Goal: Task Accomplishment & Management: Use online tool/utility

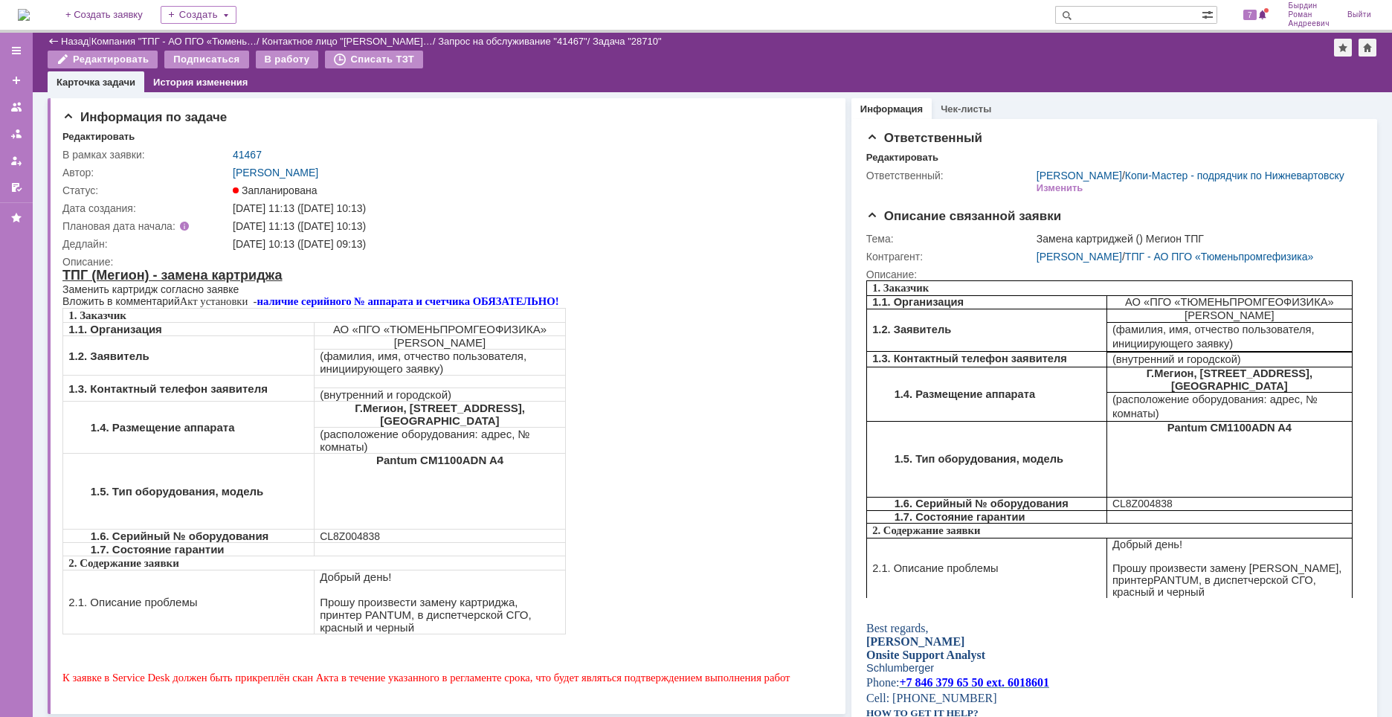
scroll to position [74, 0]
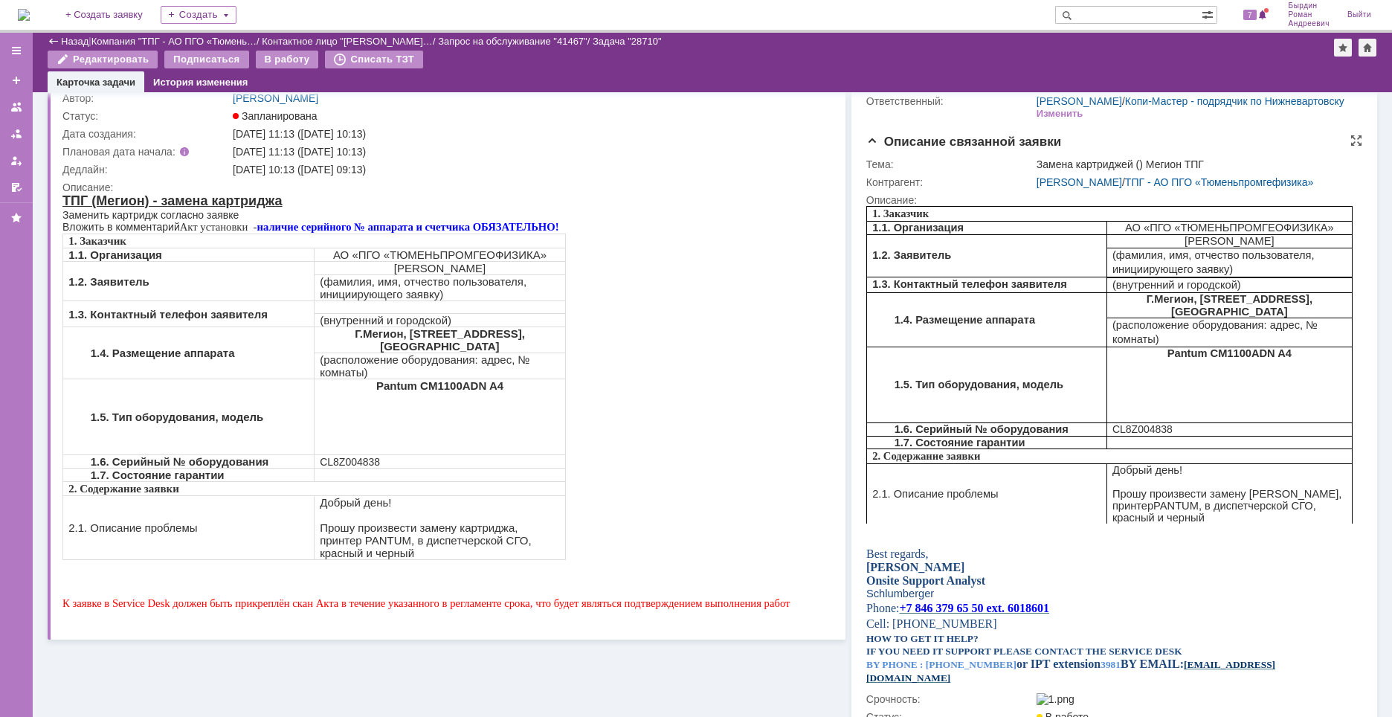
drag, startPoint x: 1140, startPoint y: 500, endPoint x: 1140, endPoint y: 491, distance: 8.9
click at [1140, 491] on span "Прошу произвести замену [PERSON_NAME], принтер" at bounding box center [1225, 500] width 229 height 24
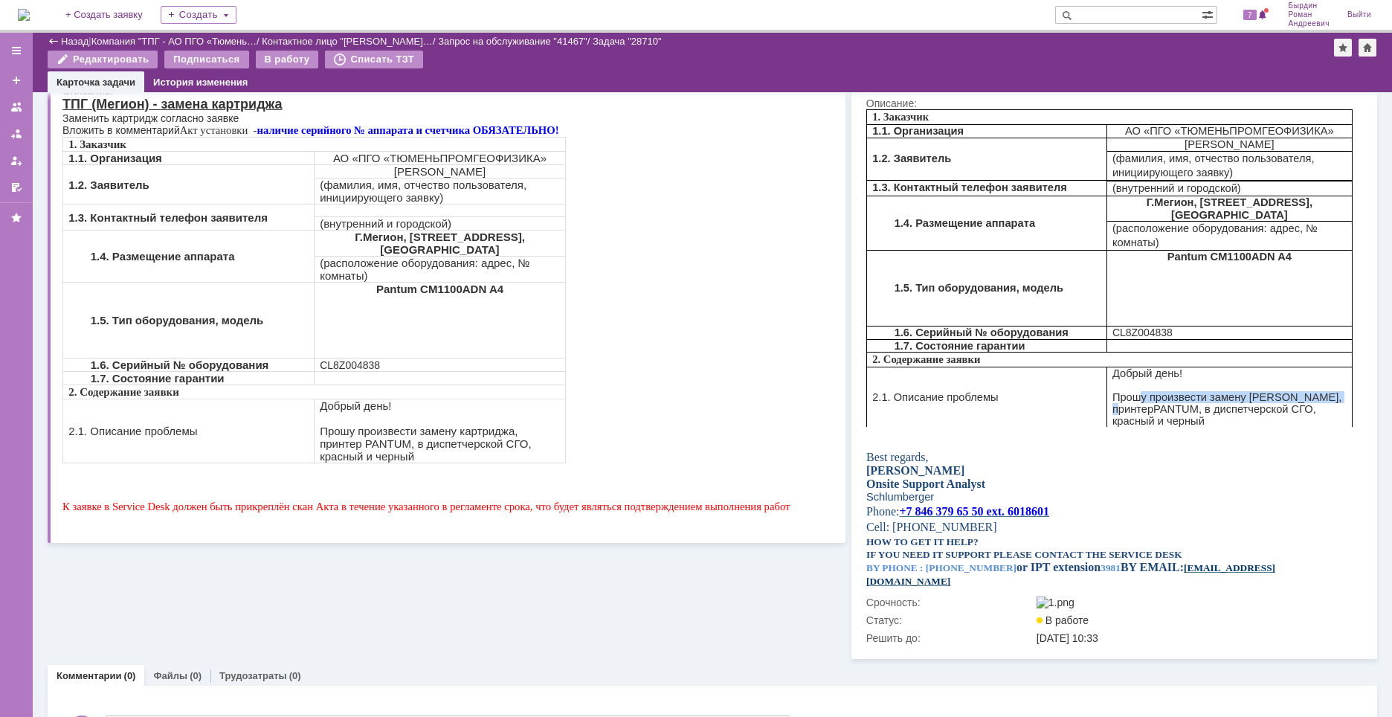
scroll to position [267, 0]
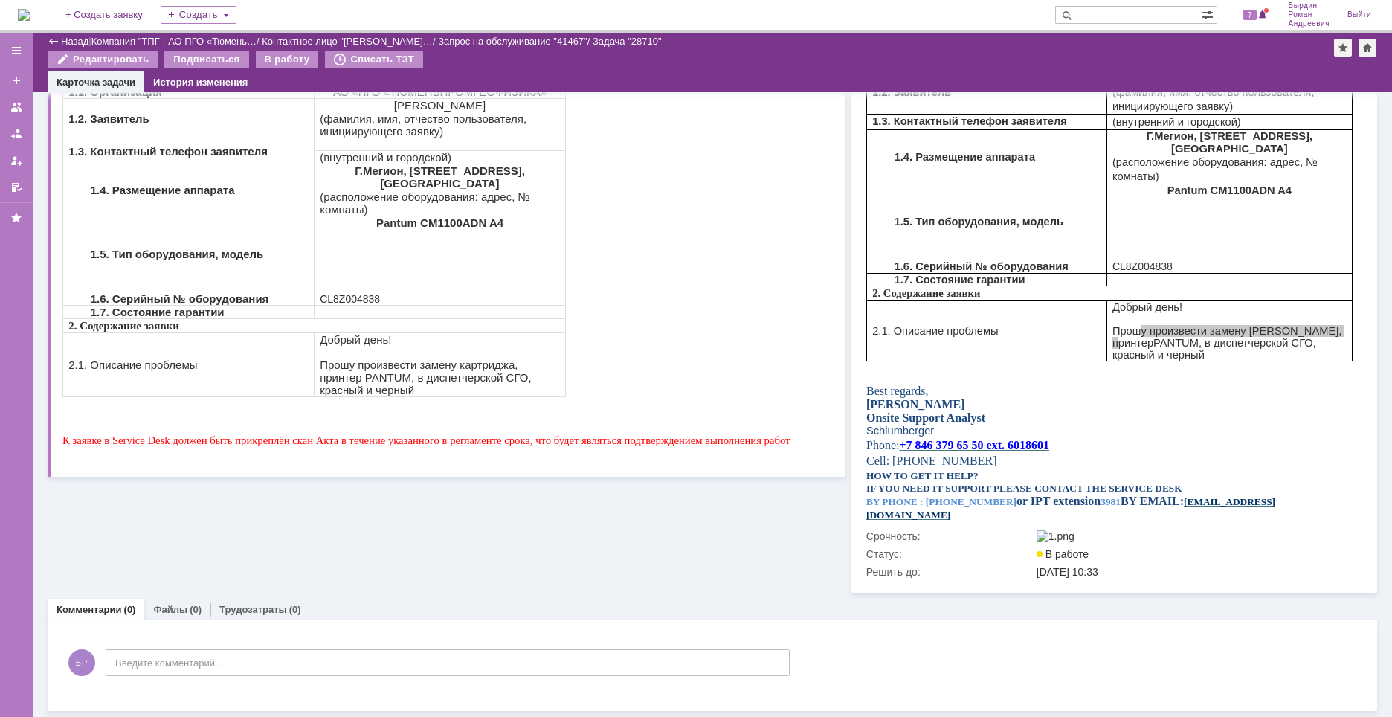
click at [164, 613] on link "Файлы" at bounding box center [170, 609] width 34 height 11
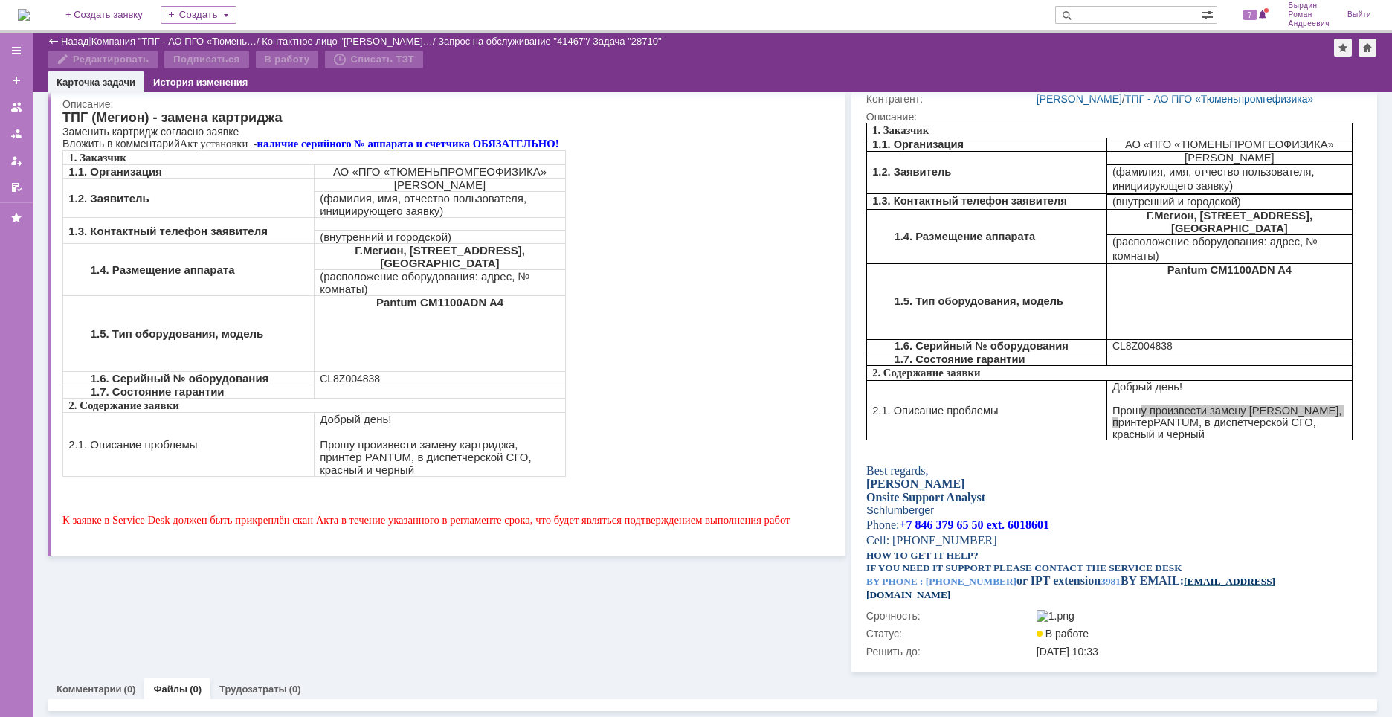
scroll to position [187, 0]
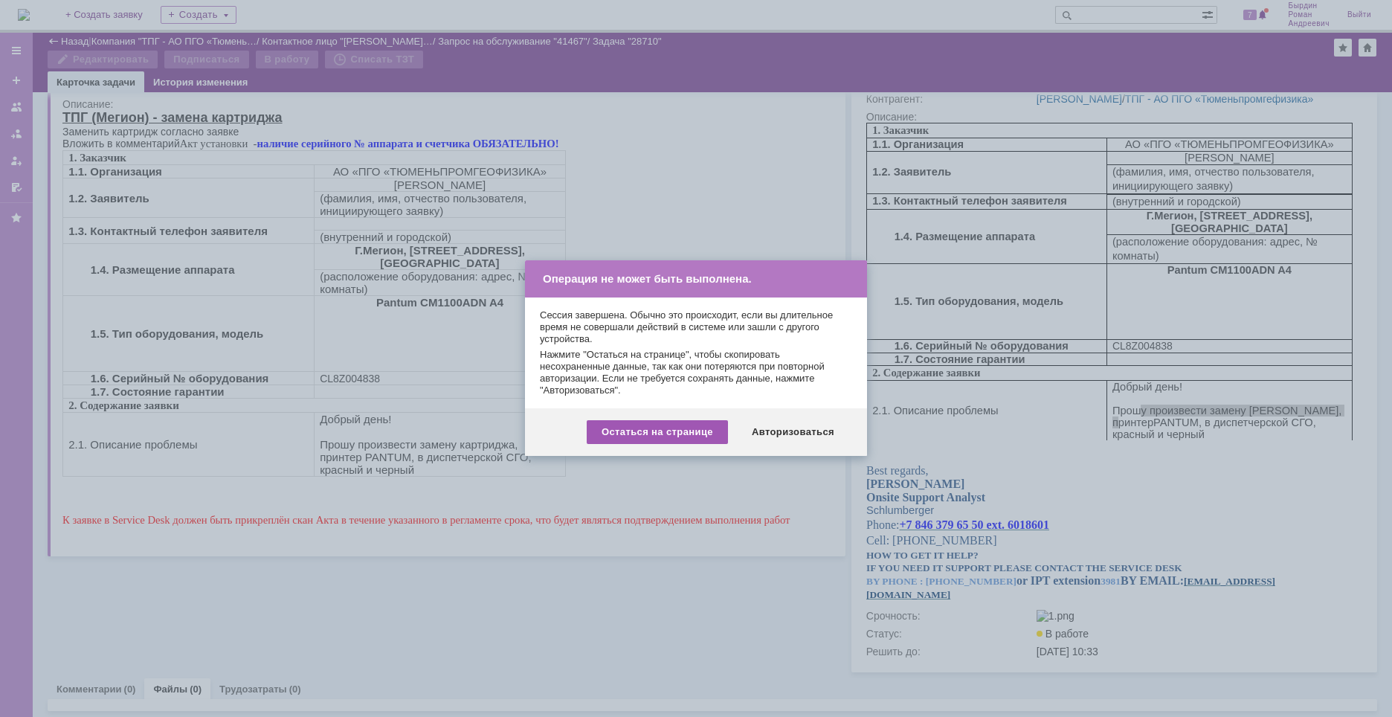
click at [634, 434] on div "Остаться на странице" at bounding box center [657, 432] width 141 height 24
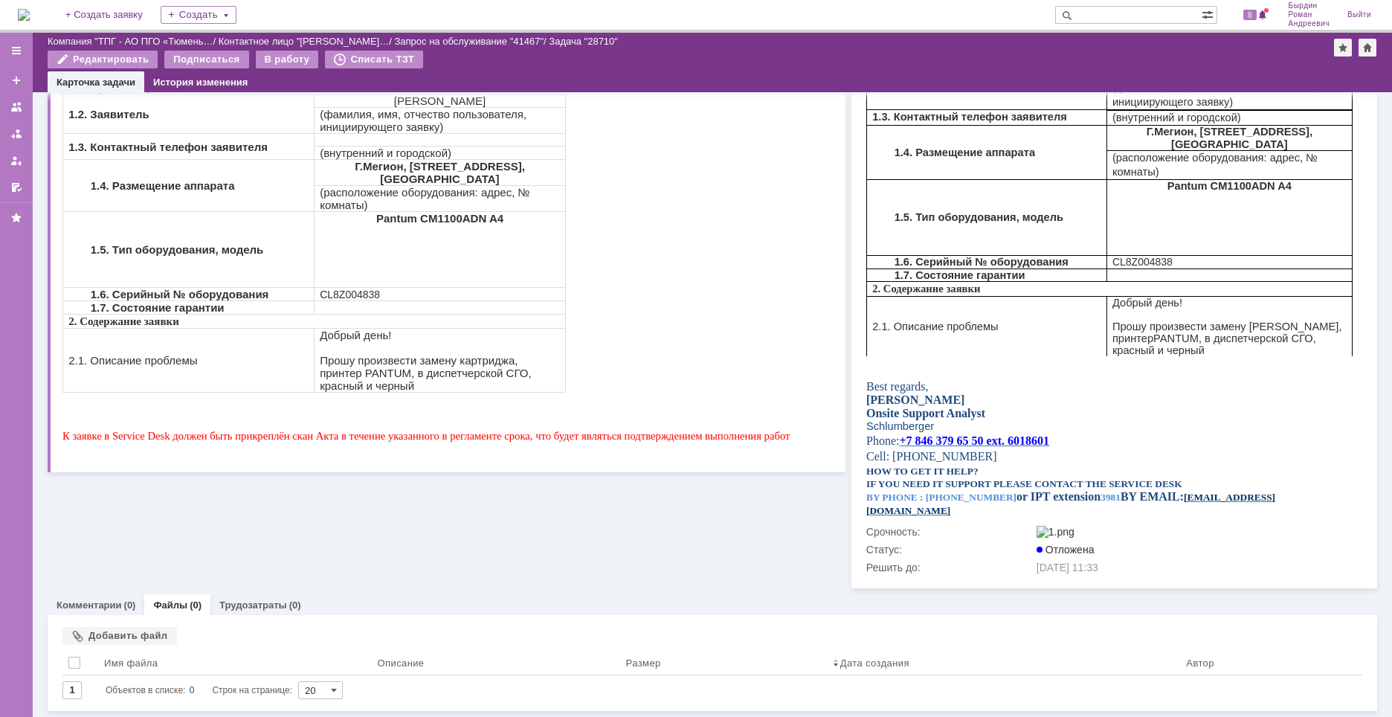
scroll to position [271, 0]
click at [138, 631] on div "Добавить файл" at bounding box center [119, 636] width 114 height 18
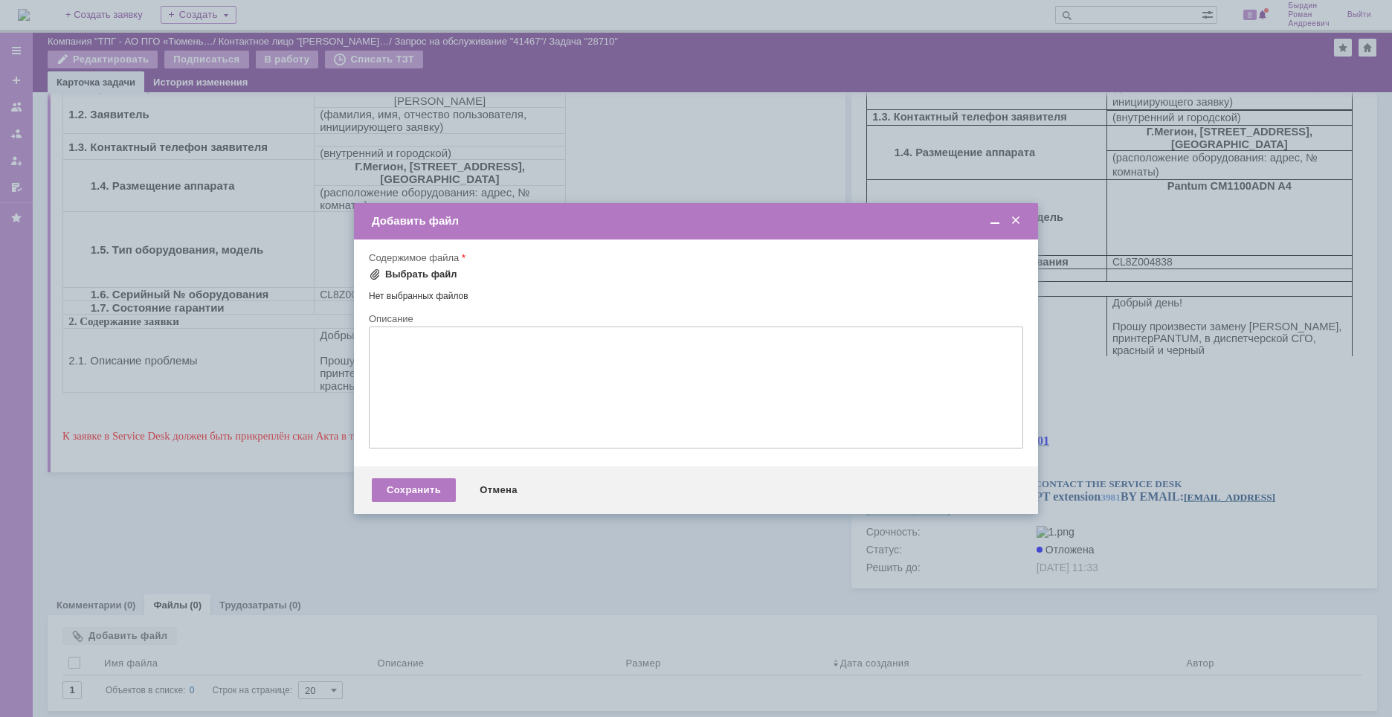
click at [418, 274] on div "Выбрать файл" at bounding box center [421, 274] width 72 height 12
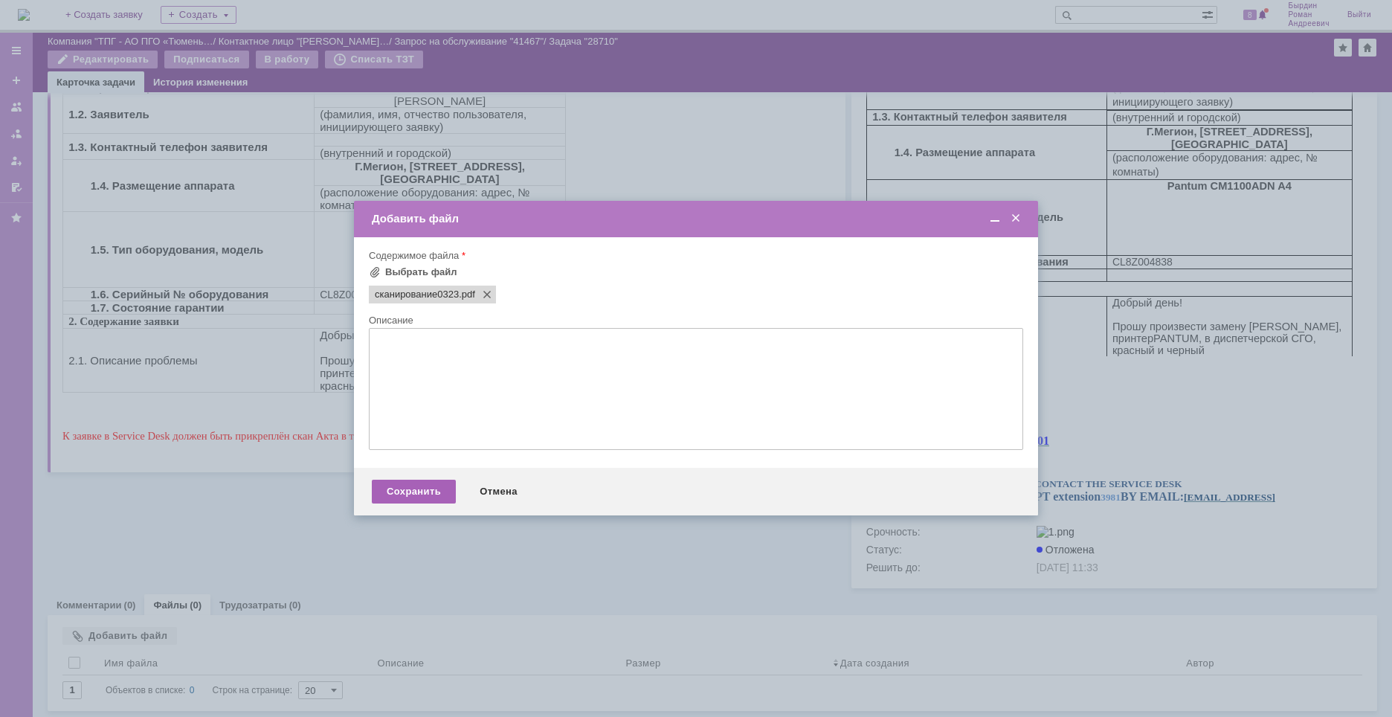
click at [430, 496] on div "Сохранить" at bounding box center [414, 492] width 84 height 24
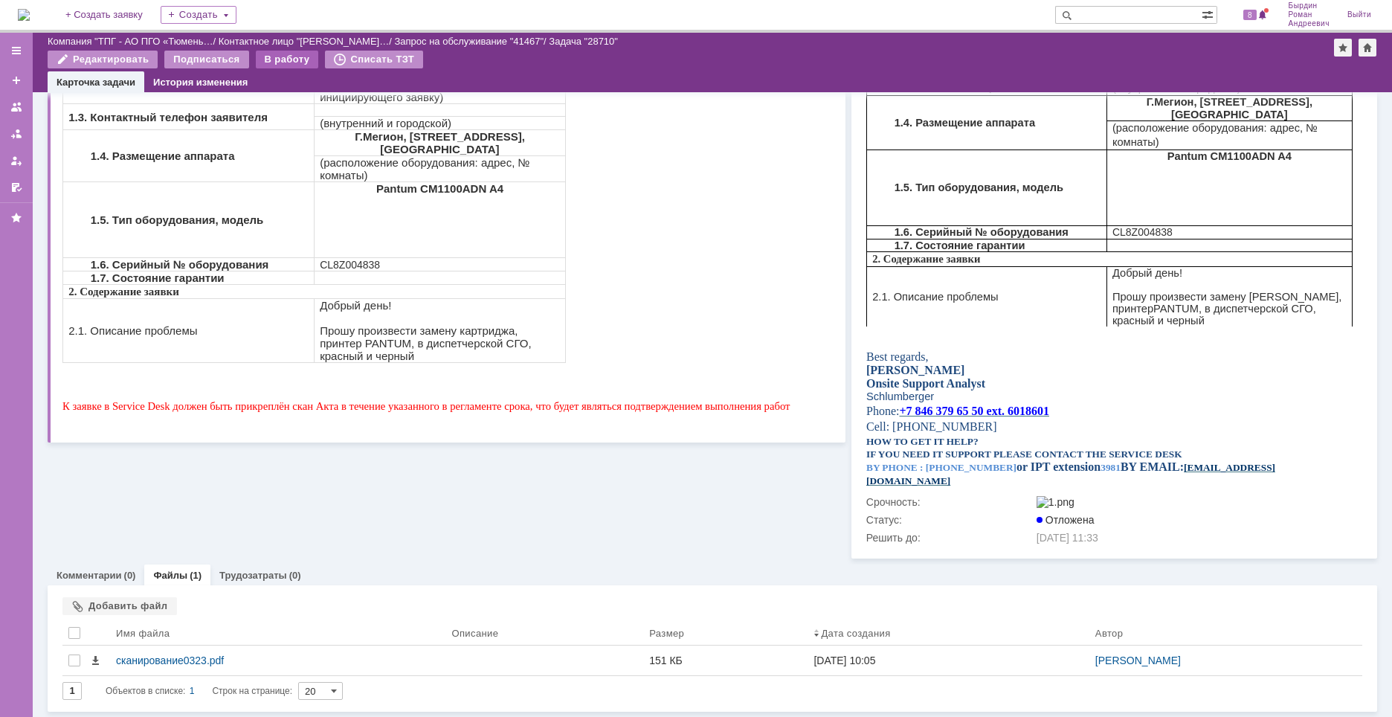
click at [282, 62] on div "В работу" at bounding box center [287, 60] width 63 height 18
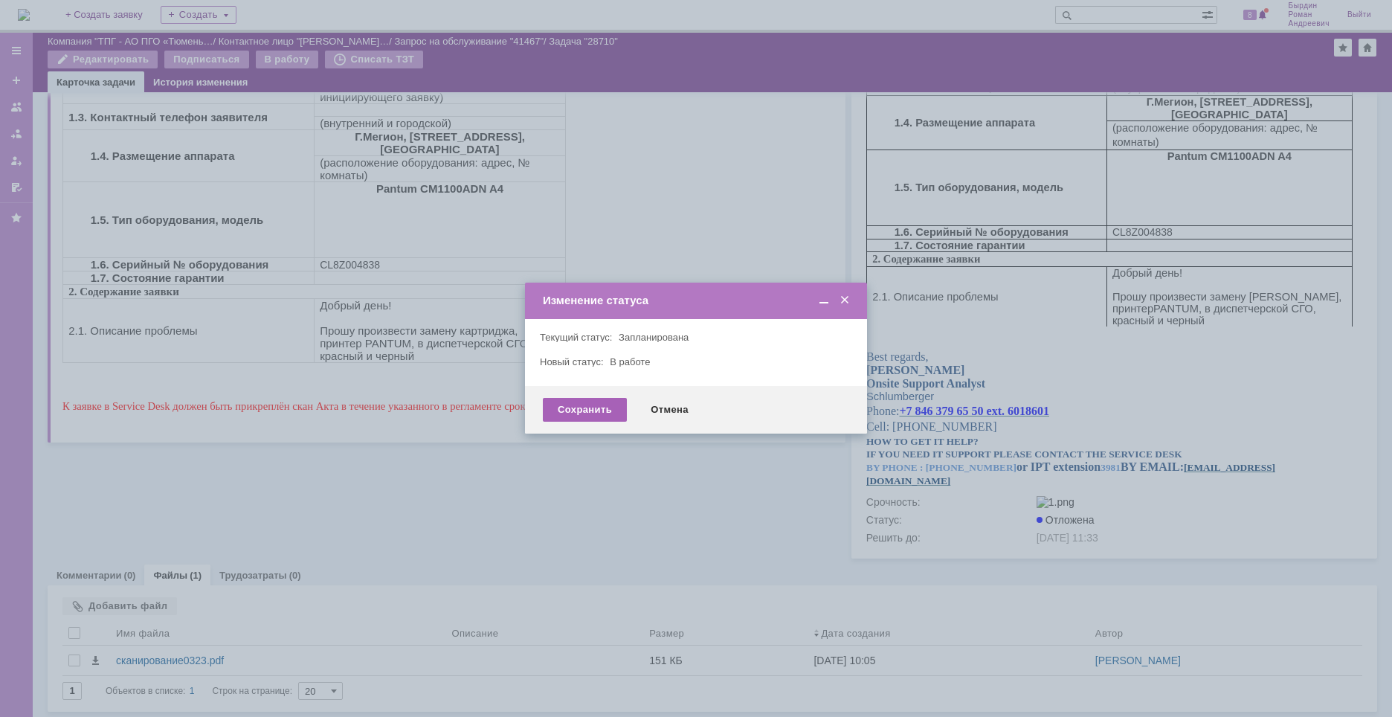
click at [581, 405] on div "Сохранить" at bounding box center [585, 410] width 84 height 24
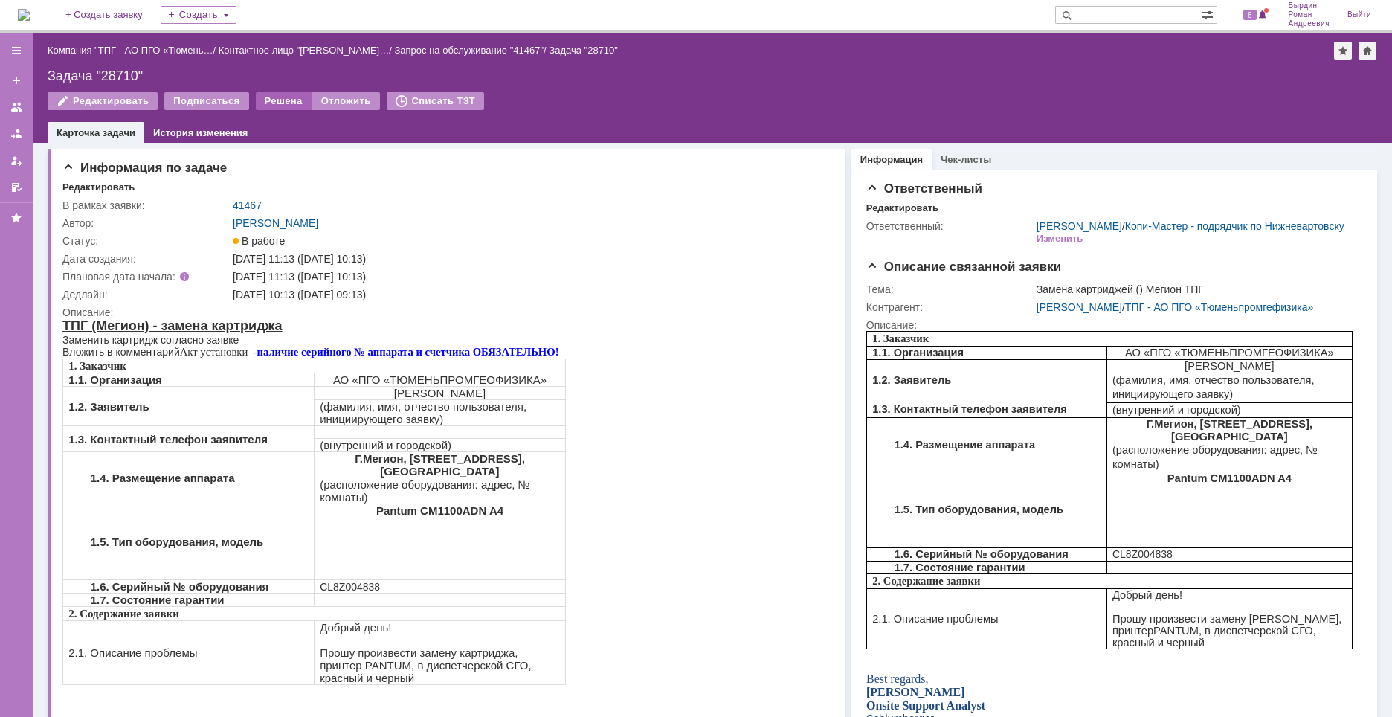
click at [280, 99] on div "Решена" at bounding box center [284, 101] width 56 height 18
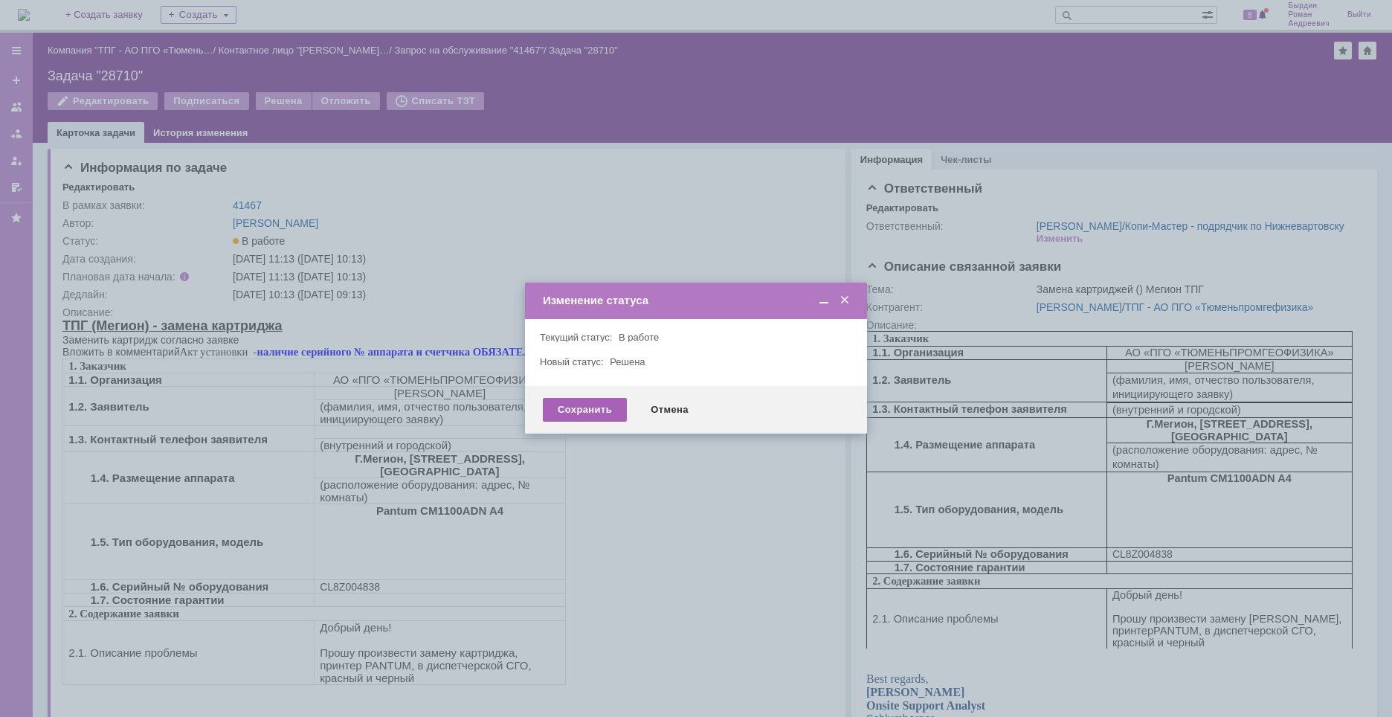
click at [607, 409] on div "Сохранить" at bounding box center [585, 410] width 84 height 24
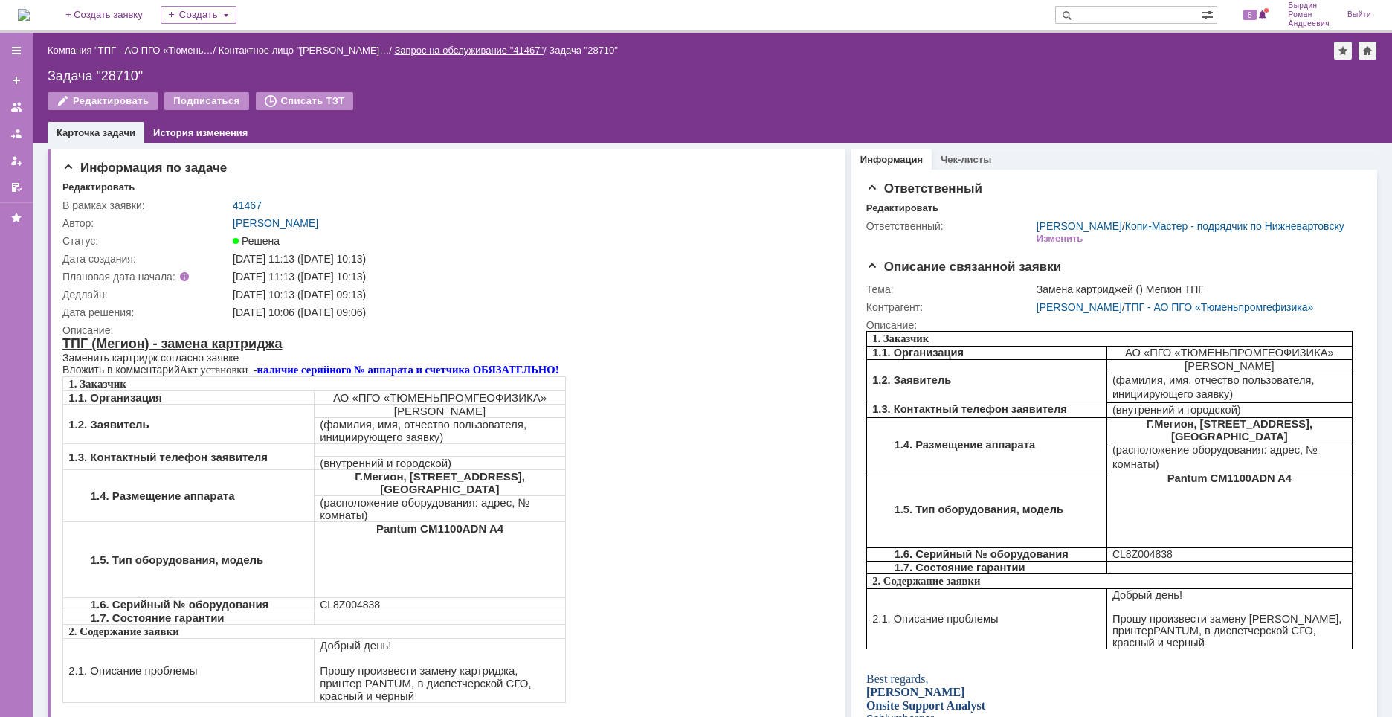
click at [436, 51] on link "Запрос на обслуживание "41467"" at bounding box center [468, 50] width 149 height 11
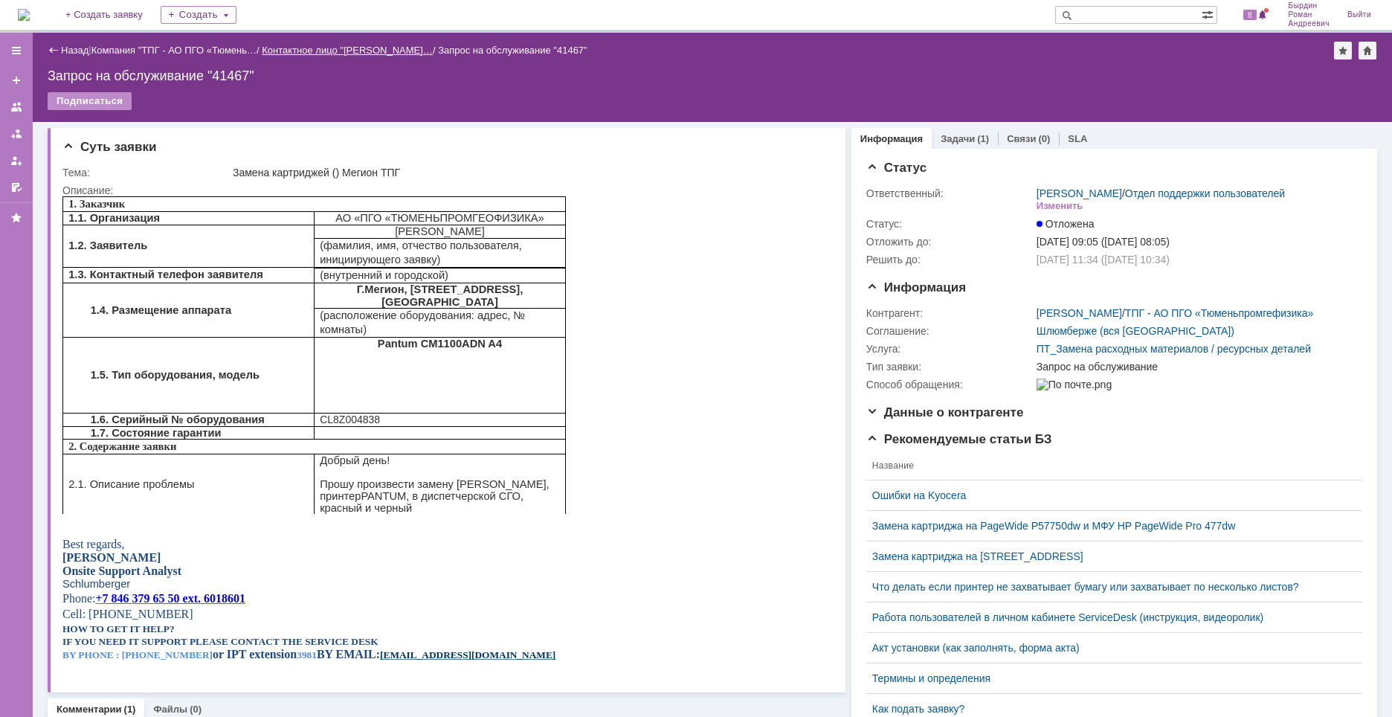
click at [406, 54] on link "Контактное лицо "[PERSON_NAME]…" at bounding box center [347, 50] width 171 height 11
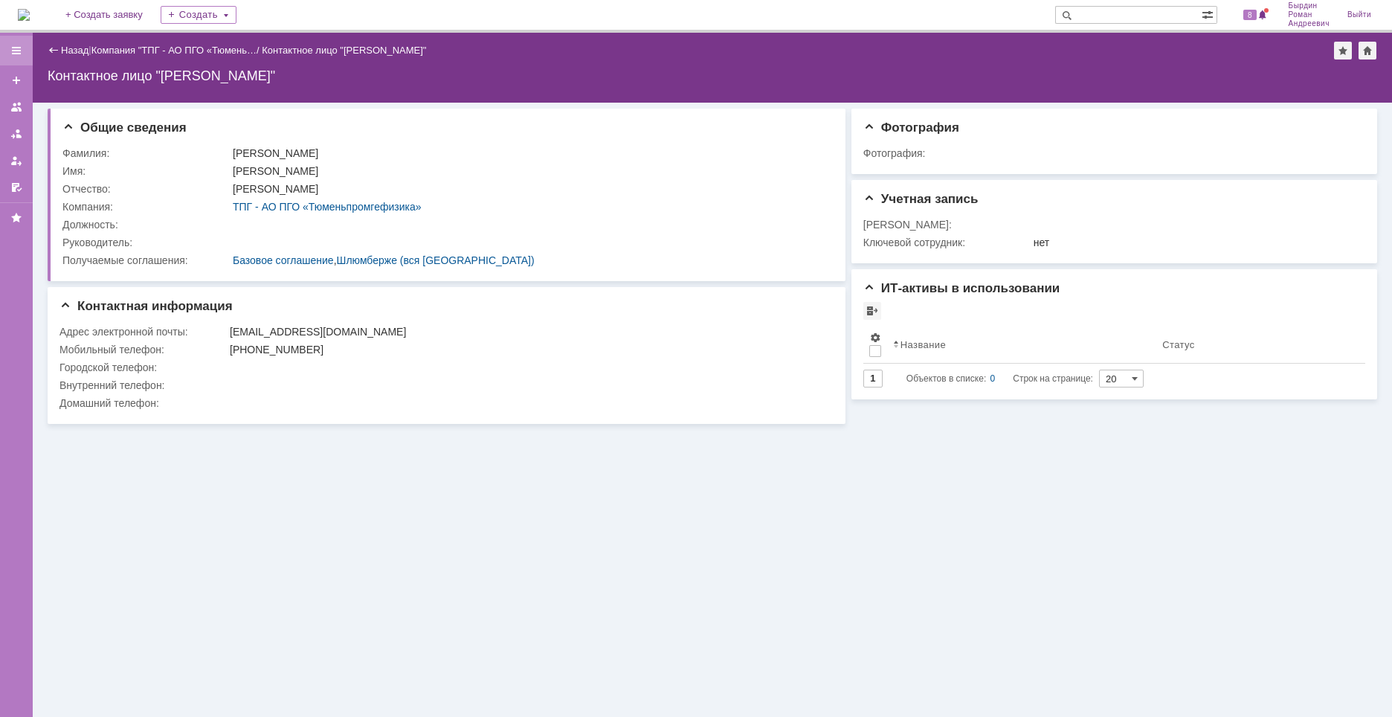
click at [13, 49] on div at bounding box center [16, 51] width 12 height 12
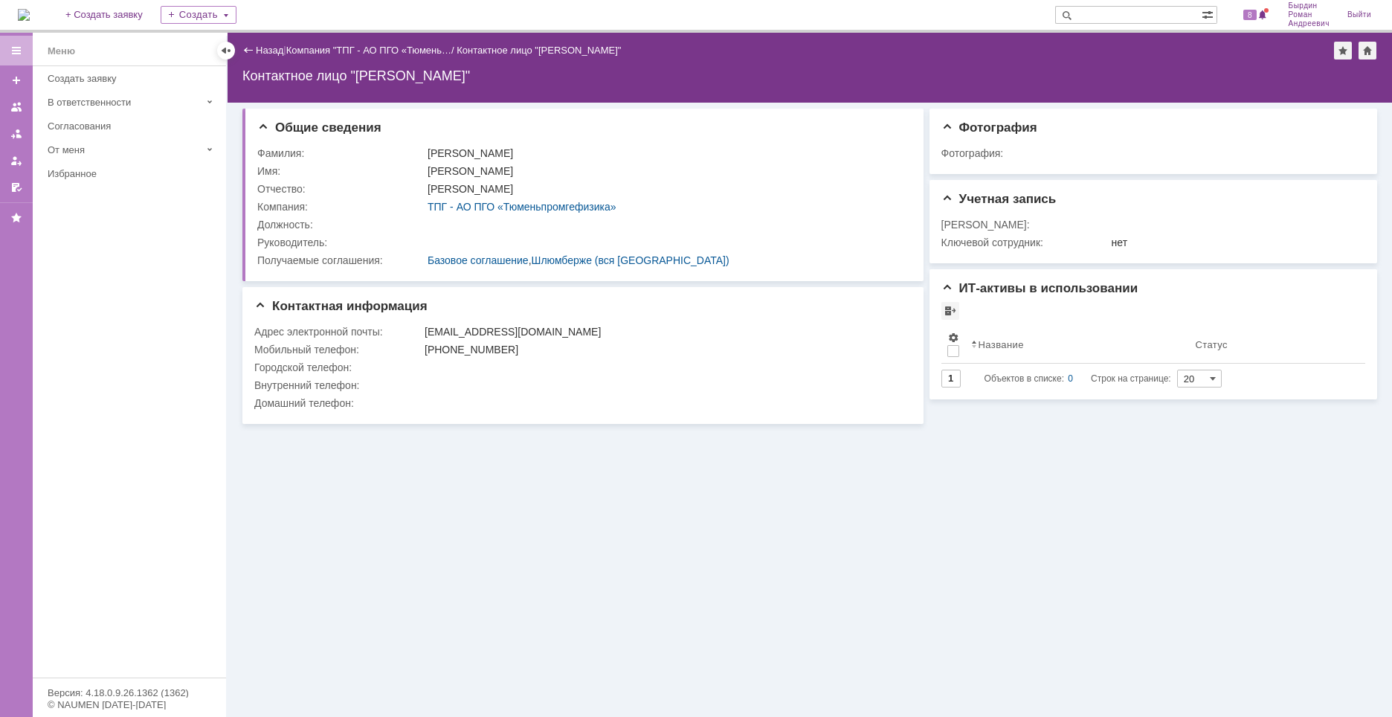
click at [528, 87] on div "Назад | Компания "ТПГ - АО ПГО «Тюмень… / Контактное лицо "Сорокин Сергей Олего…" at bounding box center [809, 68] width 1164 height 70
click at [18, 47] on div at bounding box center [16, 51] width 12 height 12
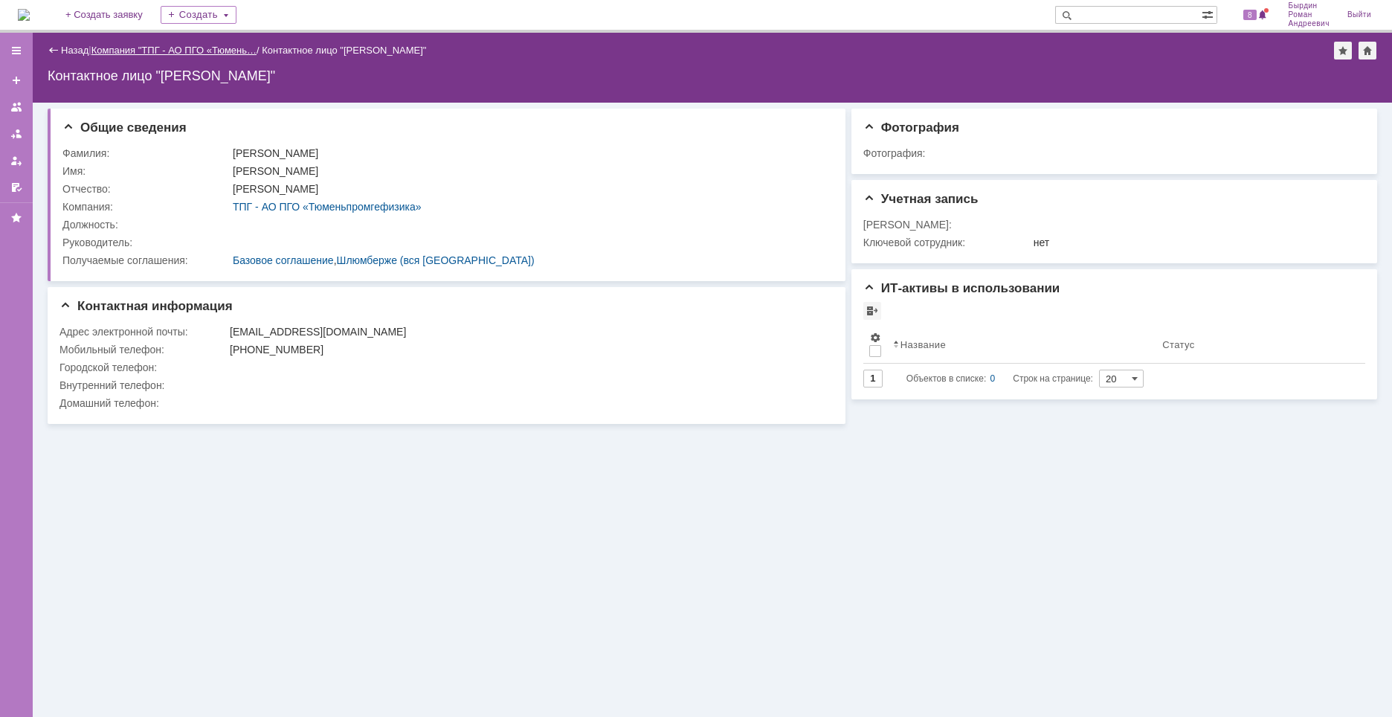
click at [246, 51] on link "Компания "ТПГ - АО ПГО «Тюмень…" at bounding box center [173, 50] width 165 height 11
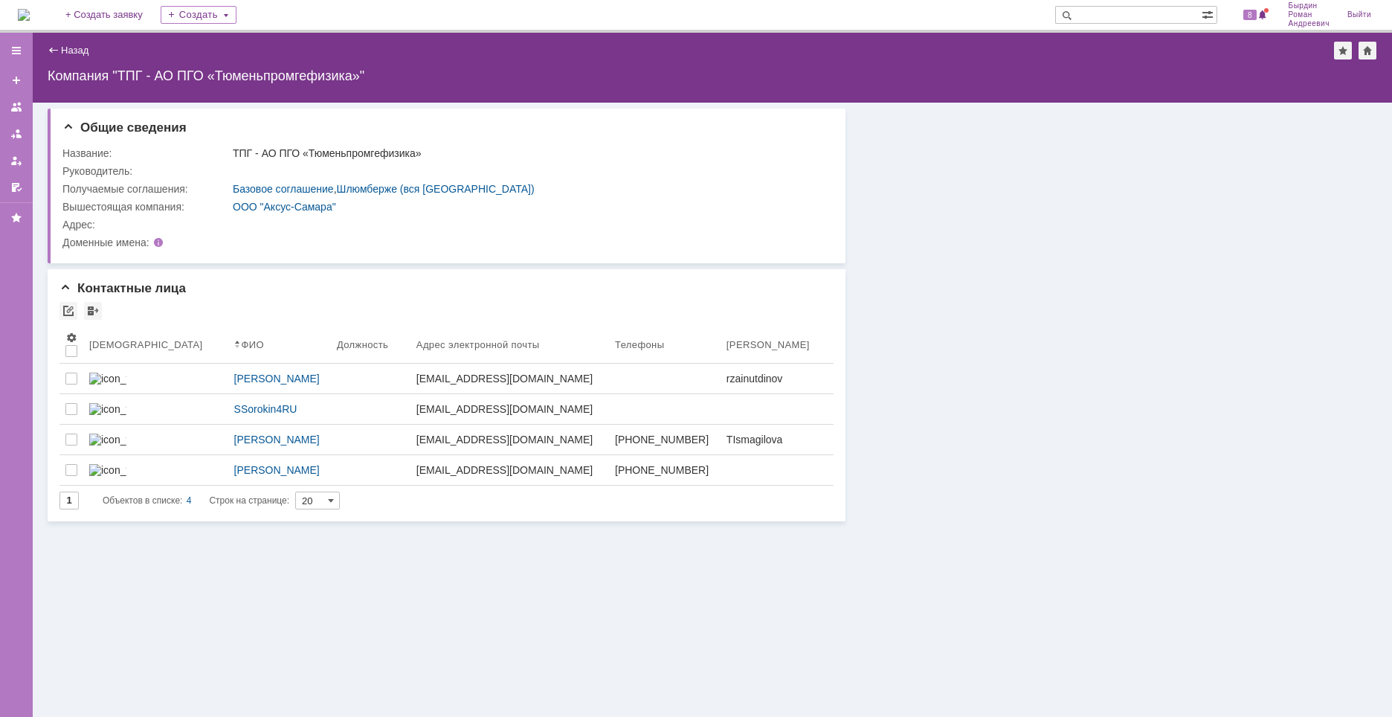
click at [60, 48] on div "Назад" at bounding box center [68, 50] width 41 height 11
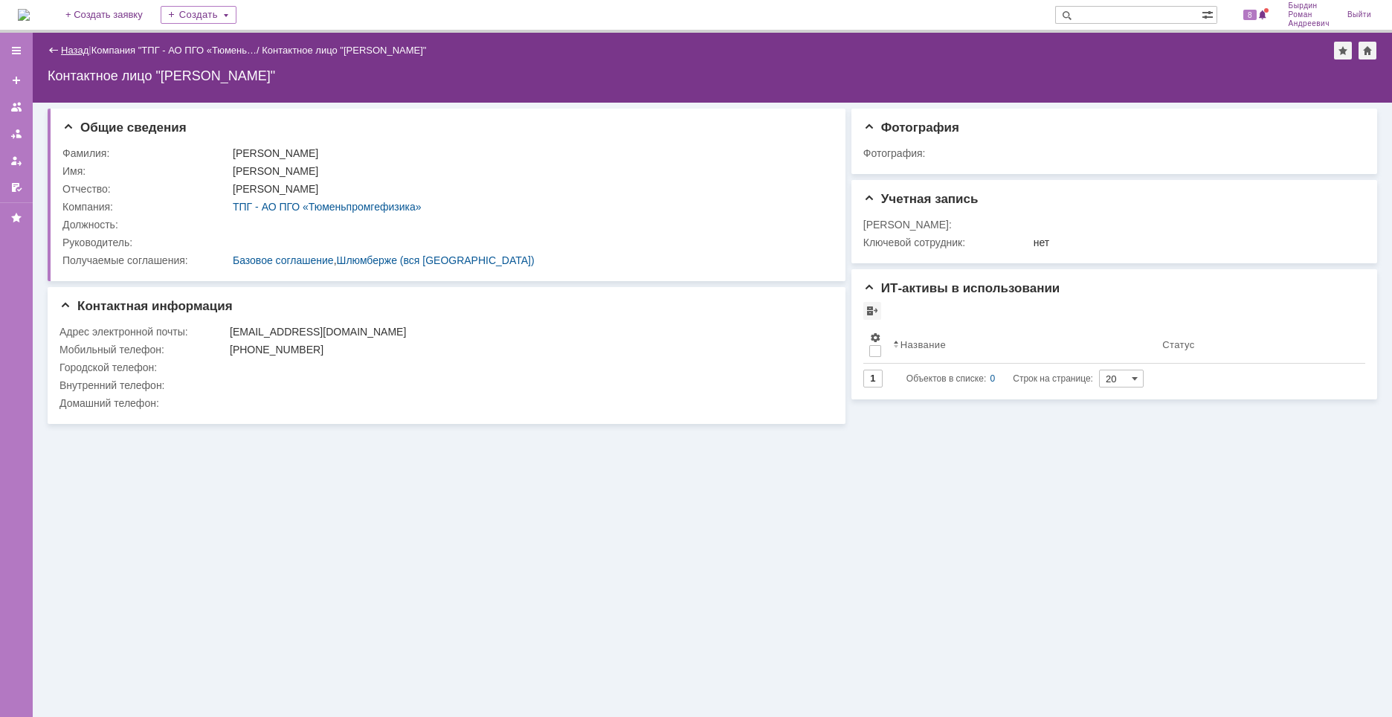
click at [67, 48] on link "Назад" at bounding box center [75, 50] width 28 height 11
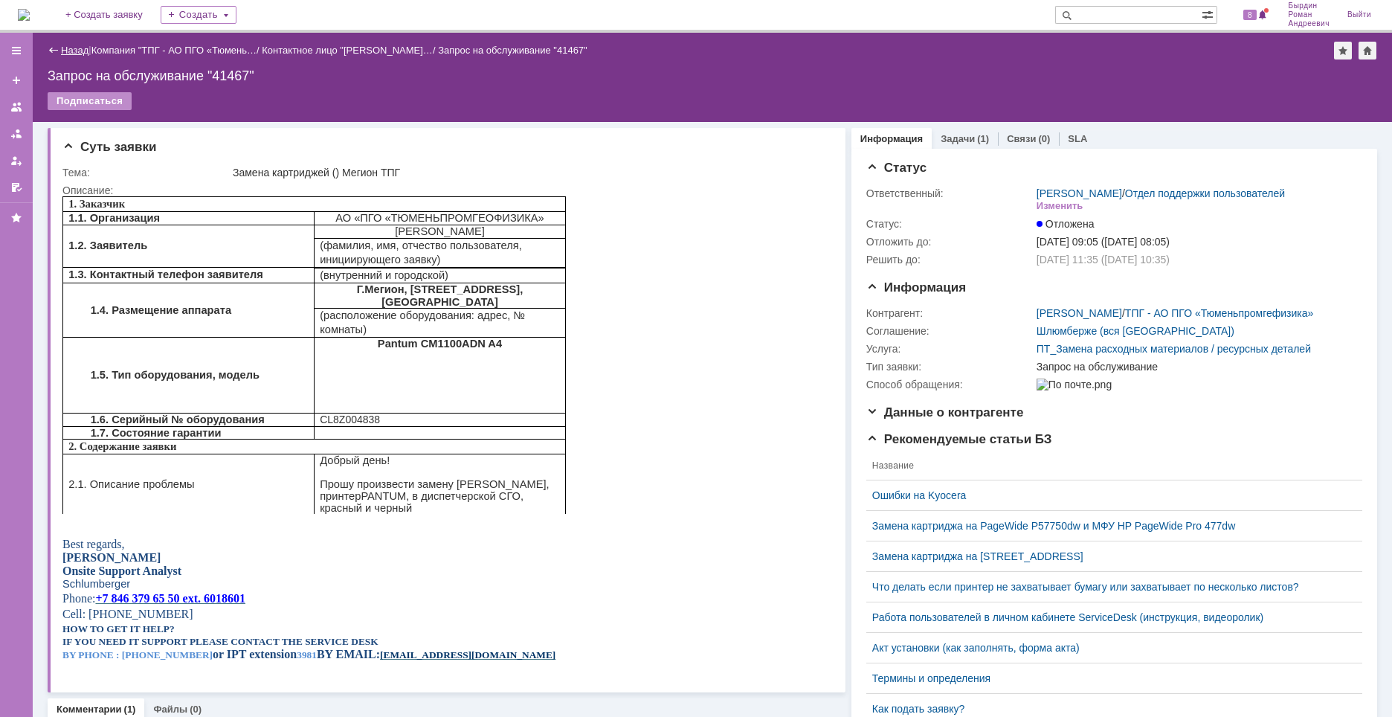
click at [70, 51] on link "Назад" at bounding box center [75, 50] width 28 height 11
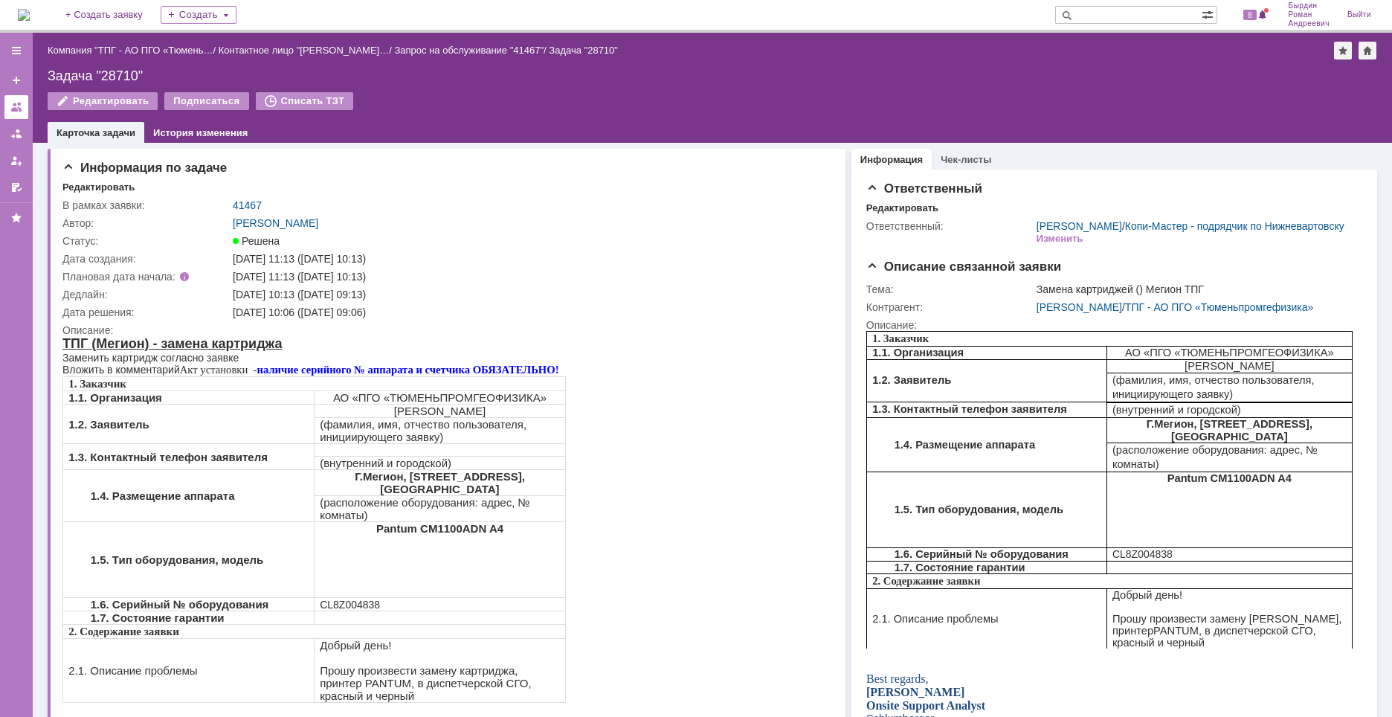
click at [19, 103] on div at bounding box center [16, 107] width 12 height 12
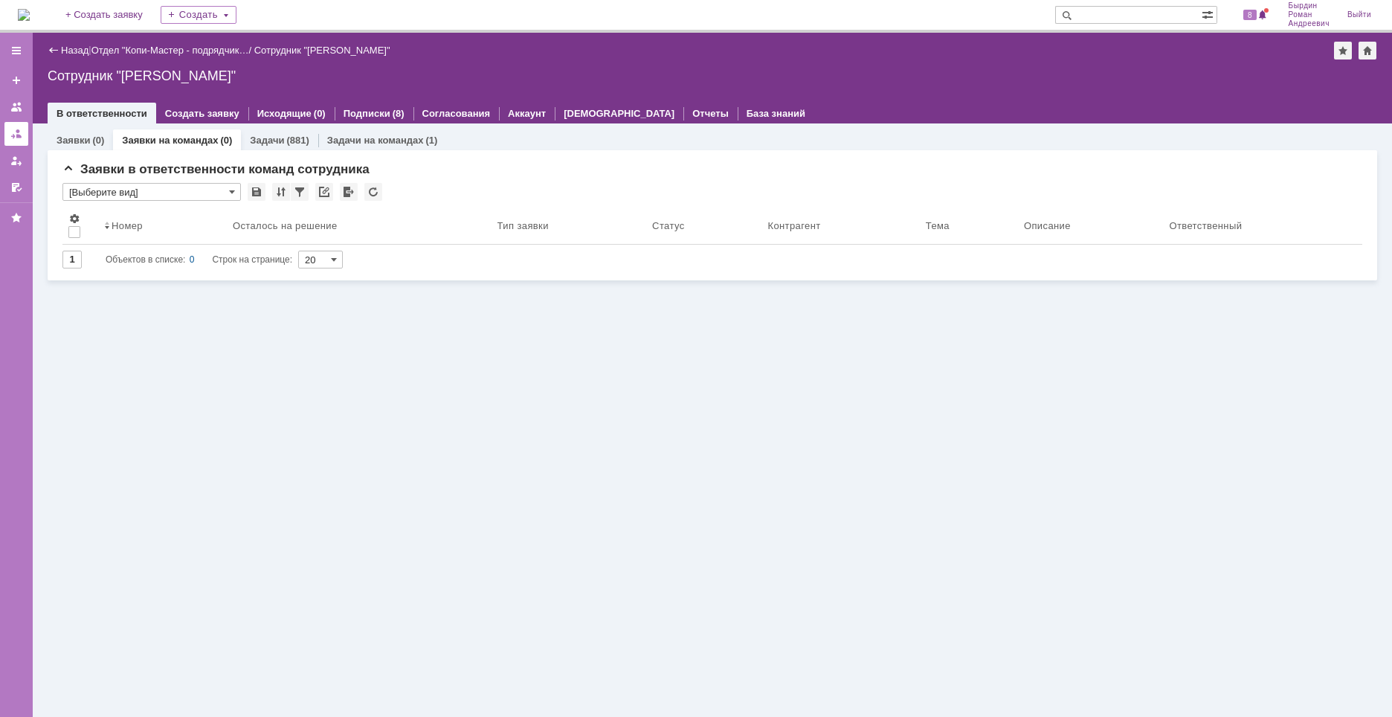
click at [17, 129] on div at bounding box center [16, 134] width 12 height 12
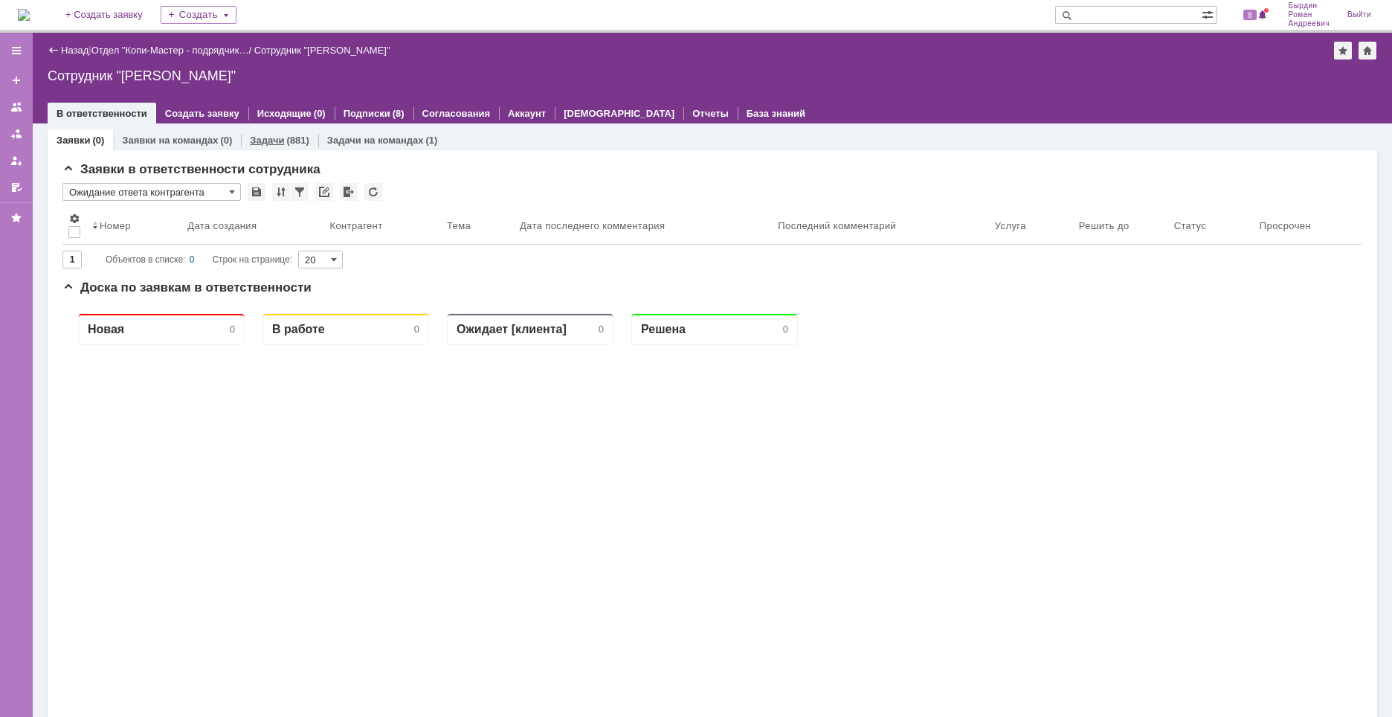
click at [279, 141] on link "Задачи" at bounding box center [267, 140] width 34 height 11
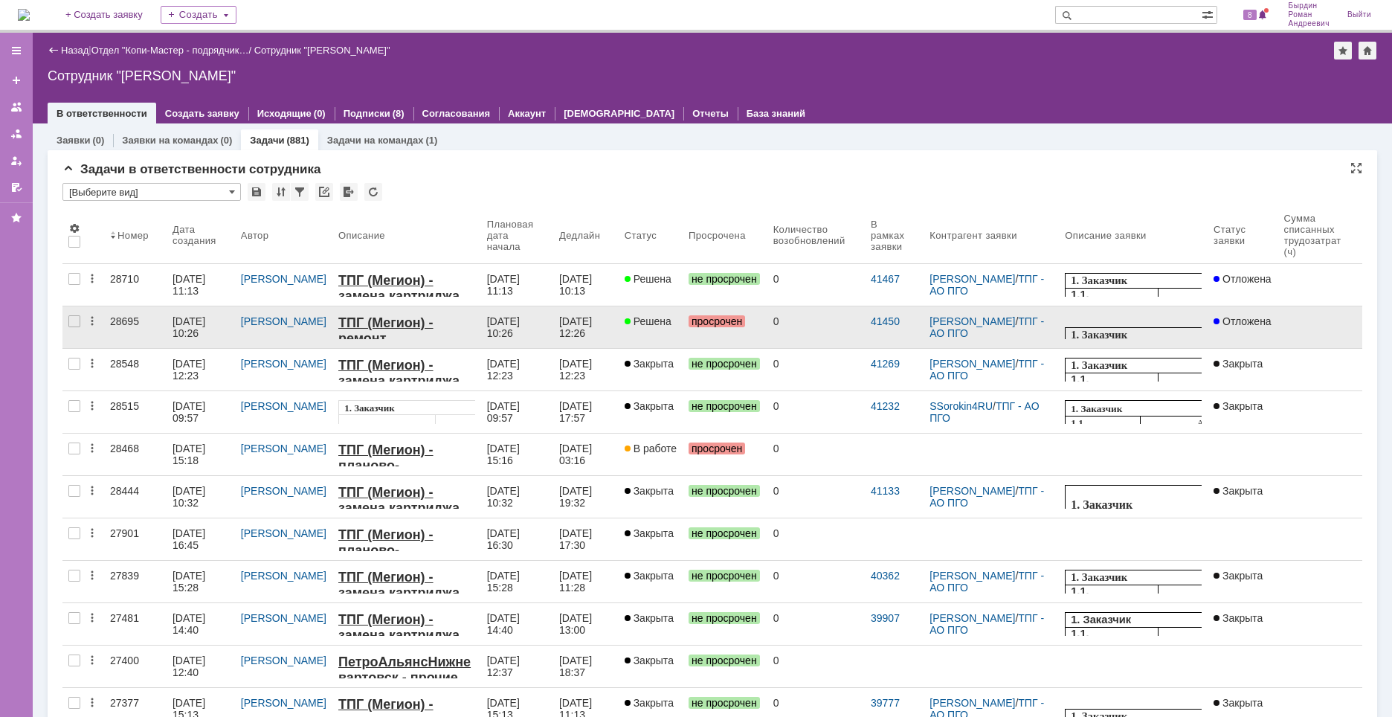
click at [1242, 319] on span "Отложена" at bounding box center [1242, 321] width 58 height 12
